Goal: Transaction & Acquisition: Purchase product/service

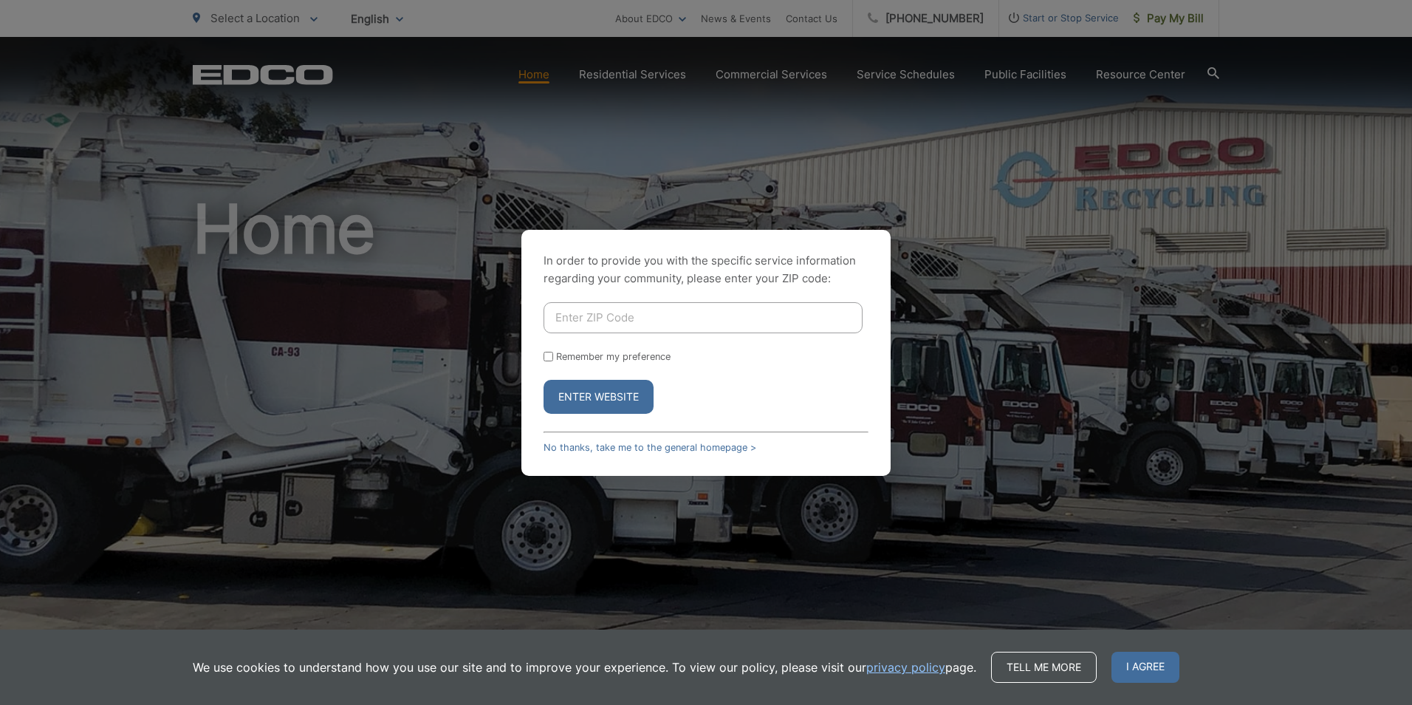
click at [600, 314] on input "Enter ZIP Code" at bounding box center [703, 317] width 319 height 31
type input "91942"
click at [609, 402] on button "Enter Website" at bounding box center [599, 397] width 110 height 34
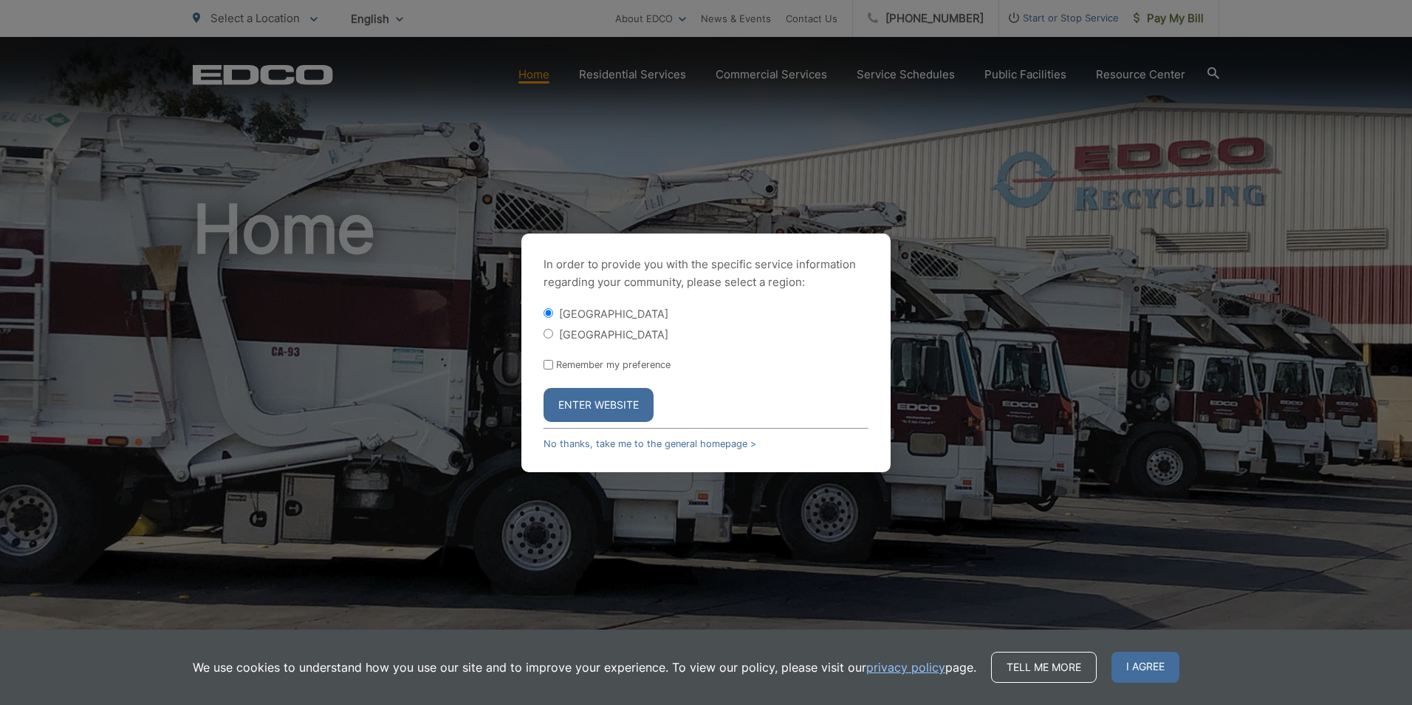
click at [614, 402] on button "Enter Website" at bounding box center [599, 405] width 110 height 34
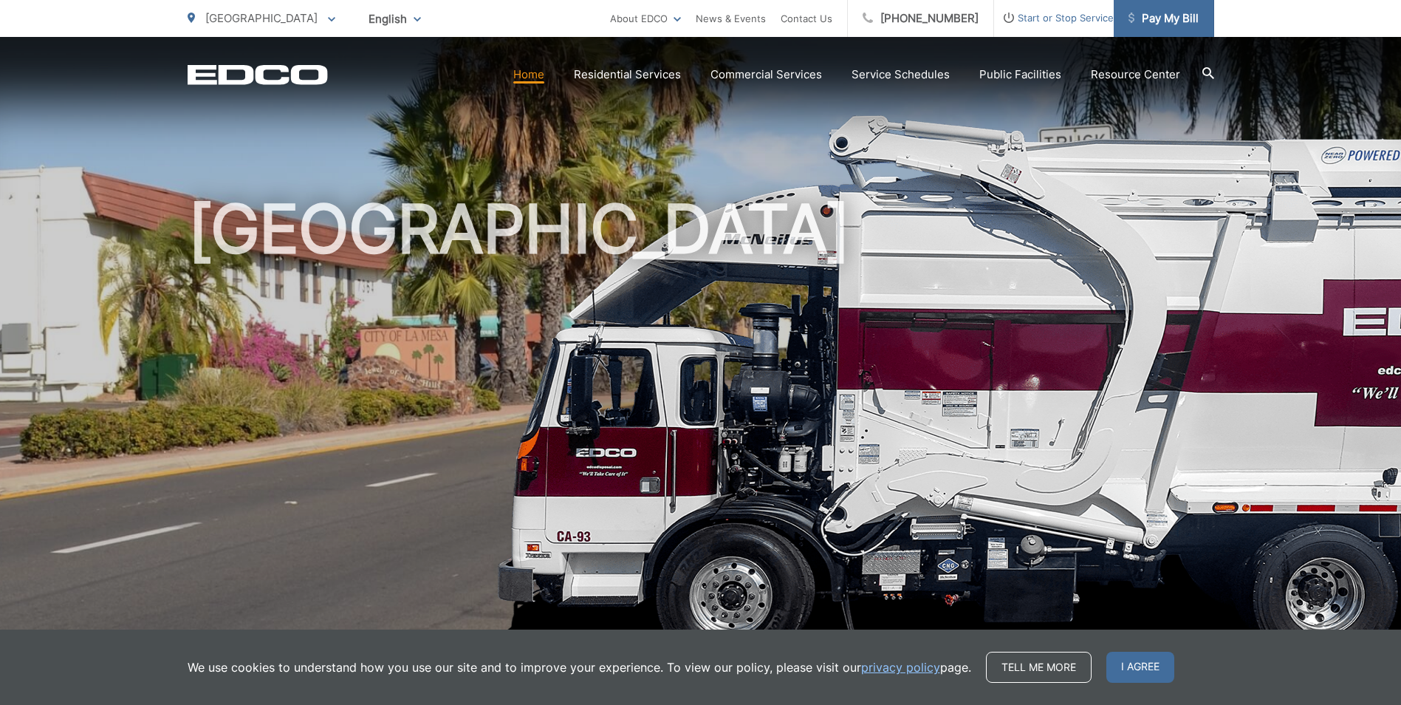
click at [1194, 14] on span "Pay My Bill" at bounding box center [1164, 19] width 70 height 18
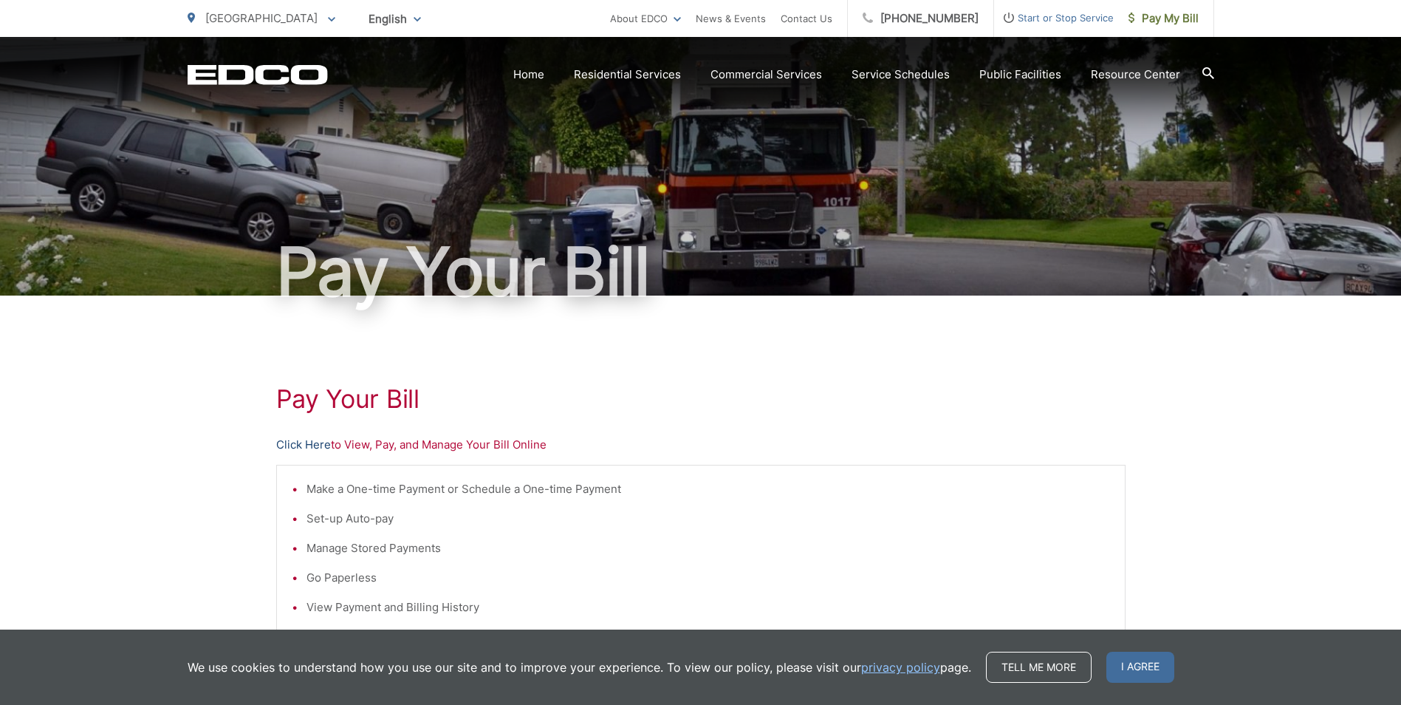
click at [310, 445] on link "Click Here" at bounding box center [303, 445] width 55 height 18
